Goal: Information Seeking & Learning: Learn about a topic

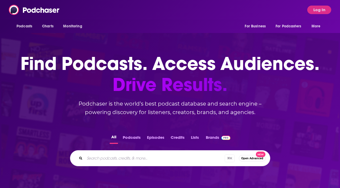
click at [317, 5] on div "Podcasts Charts Monitoring For Business For Podcasters More Log In" at bounding box center [170, 10] width 340 height 20
click at [317, 8] on button "Log In" at bounding box center [319, 10] width 24 height 9
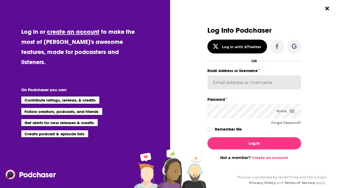
type input "lauren19365"
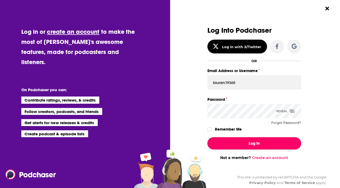
click at [250, 143] on button "Log In" at bounding box center [254, 143] width 94 height 12
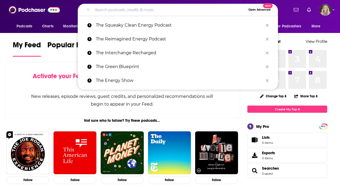
click at [132, 7] on input "Search podcasts, credits, & more..." at bounding box center [169, 10] width 154 height 9
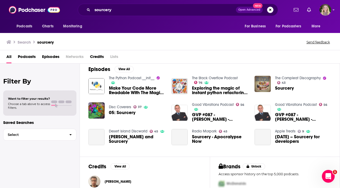
scroll to position [90, 0]
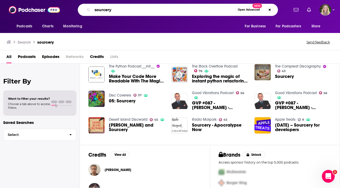
click at [189, 10] on input "sourcery" at bounding box center [163, 10] width 143 height 9
paste input "[PERSON_NAME]"
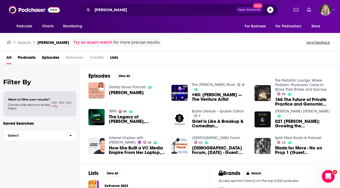
scroll to position [68, 0]
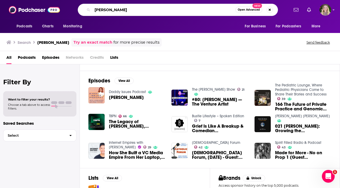
click at [114, 7] on input "[PERSON_NAME]" at bounding box center [163, 10] width 143 height 9
paste input "Sourcery"
type input "Sourcery"
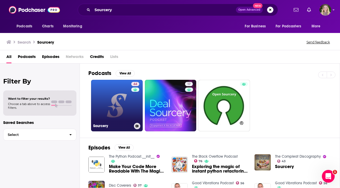
click at [117, 108] on link "44 Sourcery" at bounding box center [117, 106] width 52 height 52
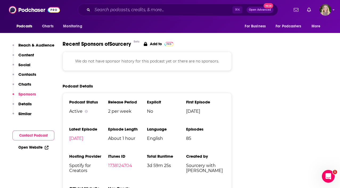
scroll to position [629, 0]
